Goal: Task Accomplishment & Management: Manage account settings

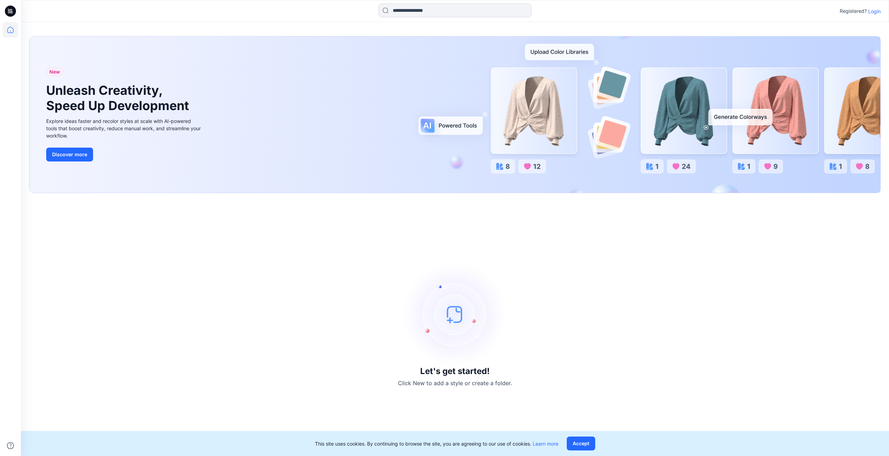
click at [876, 12] on p "Login" at bounding box center [874, 11] width 13 height 7
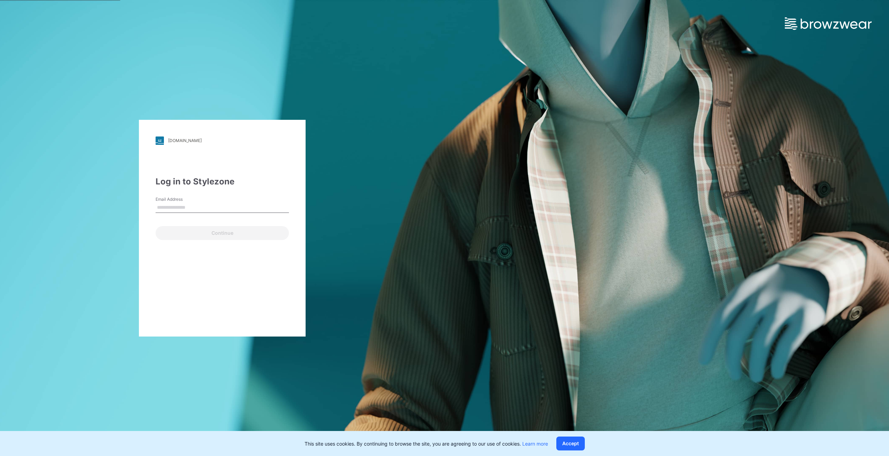
type input "**********"
click at [215, 232] on button "Continue" at bounding box center [222, 233] width 133 height 14
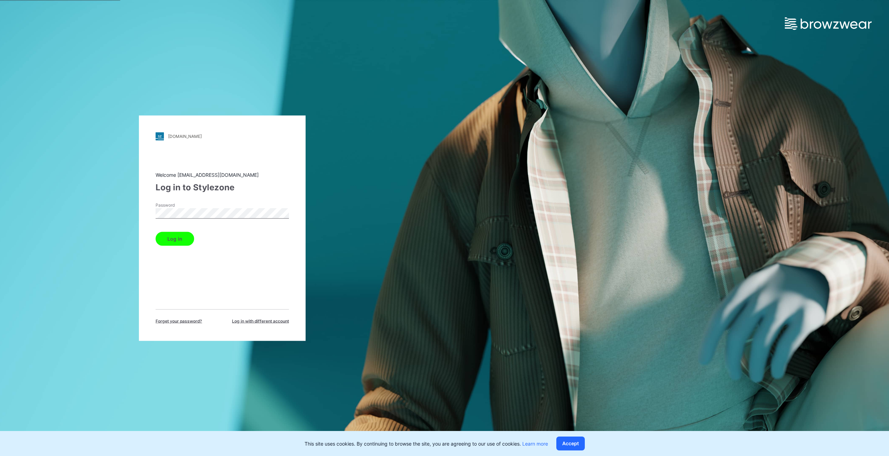
click at [176, 238] on button "Log in" at bounding box center [175, 239] width 39 height 14
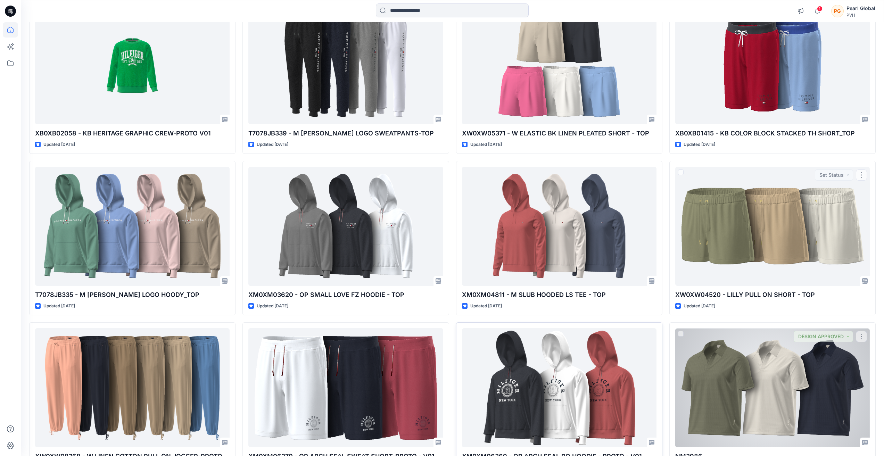
scroll to position [2536, 0]
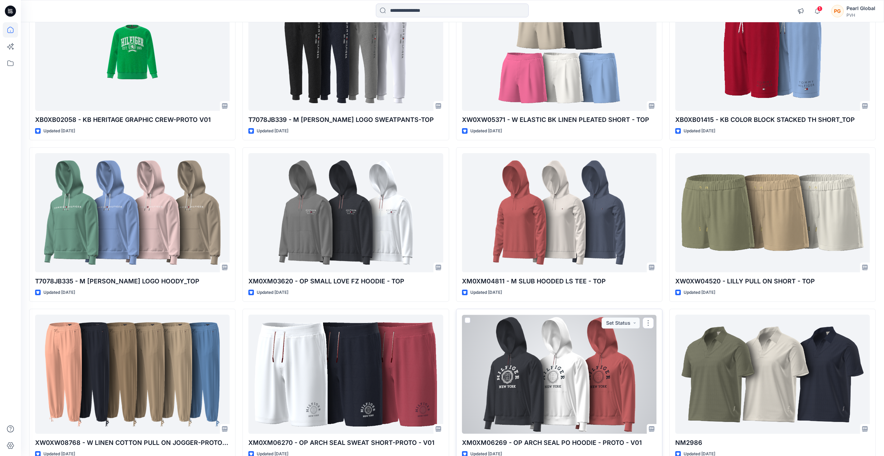
click at [575, 365] on div at bounding box center [559, 374] width 195 height 119
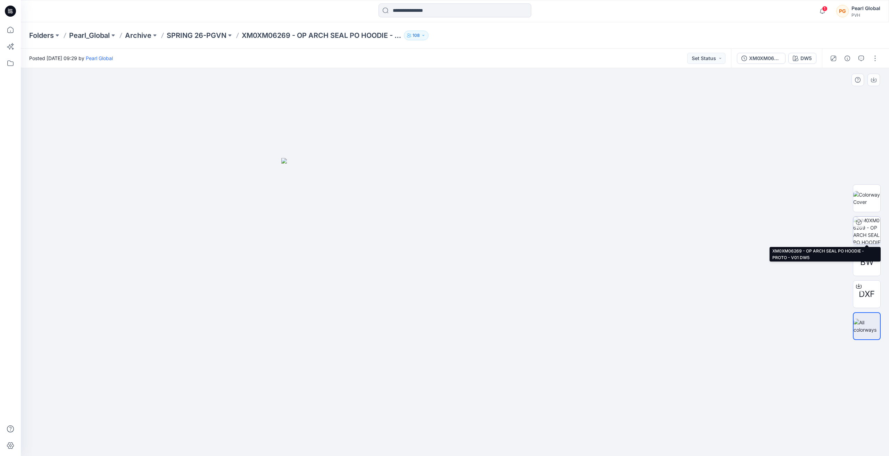
click at [869, 234] on img at bounding box center [866, 230] width 27 height 27
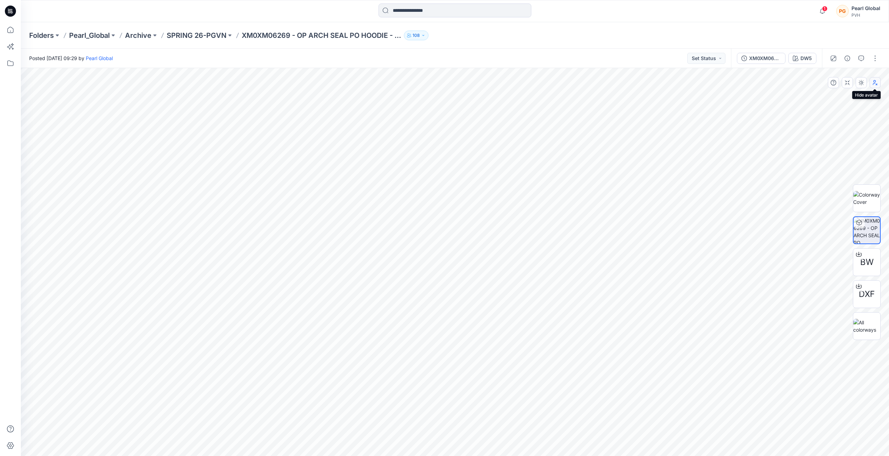
click at [875, 83] on icon "button" at bounding box center [876, 83] width 6 height 6
click at [864, 328] on img at bounding box center [866, 326] width 27 height 15
drag, startPoint x: 633, startPoint y: 331, endPoint x: 533, endPoint y: 294, distance: 106.6
click at [508, 279] on div at bounding box center [455, 262] width 868 height 388
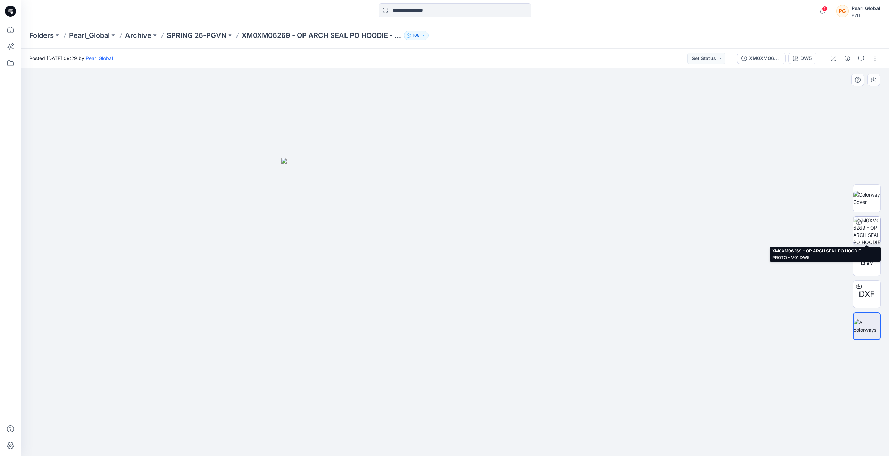
click at [863, 223] on div at bounding box center [858, 222] width 11 height 11
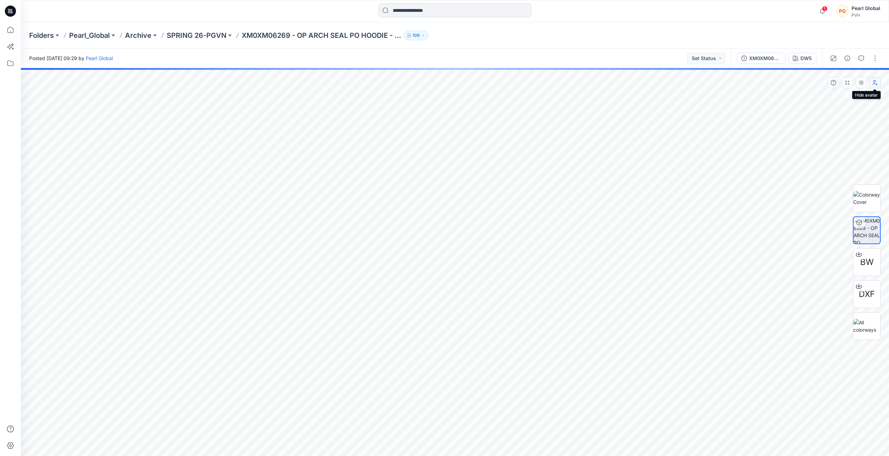
click at [875, 81] on icon "button" at bounding box center [876, 83] width 6 height 6
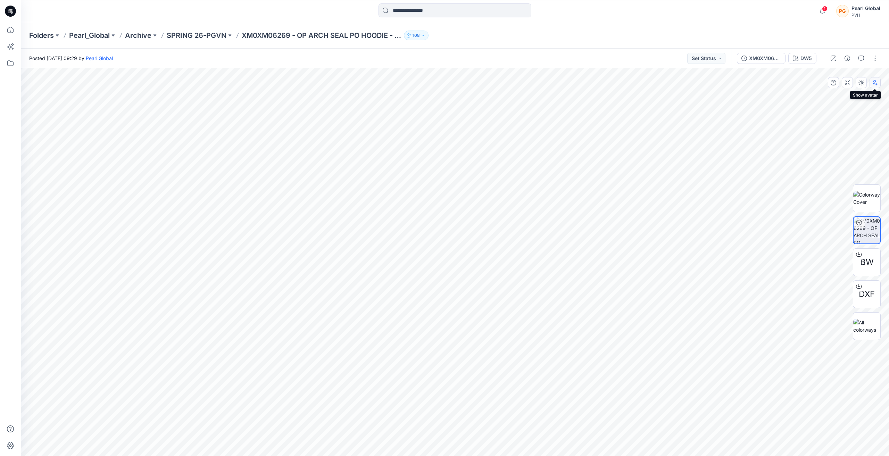
click at [876, 84] on icon "button" at bounding box center [875, 84] width 4 height 2
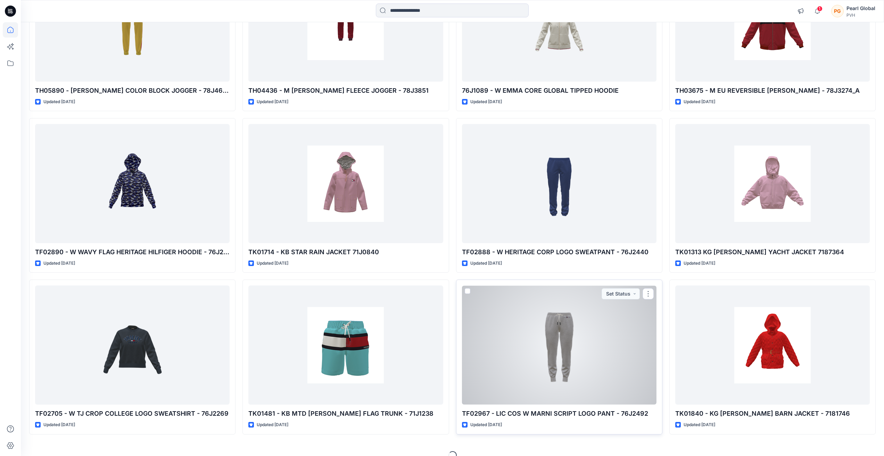
scroll to position [12272, 0]
